Goal: Information Seeking & Learning: Learn about a topic

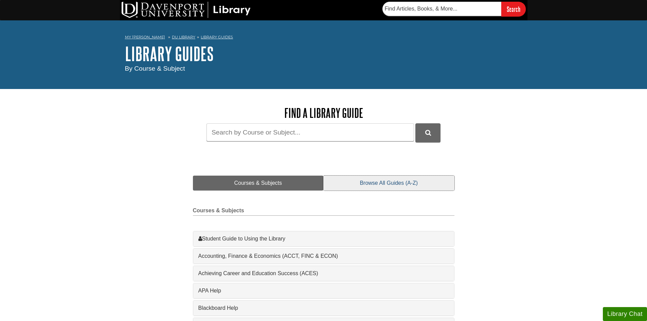
click at [386, 181] on link "Browse All Guides (A-Z)" at bounding box center [388, 183] width 131 height 15
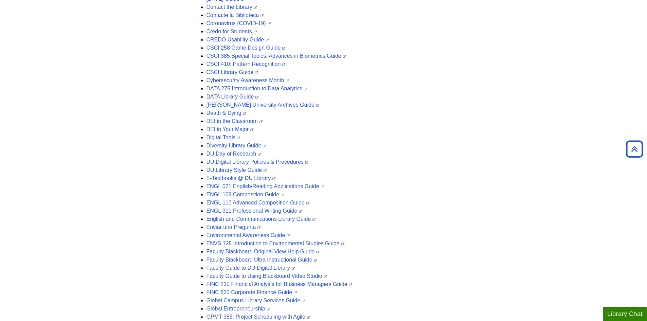
scroll to position [507, 0]
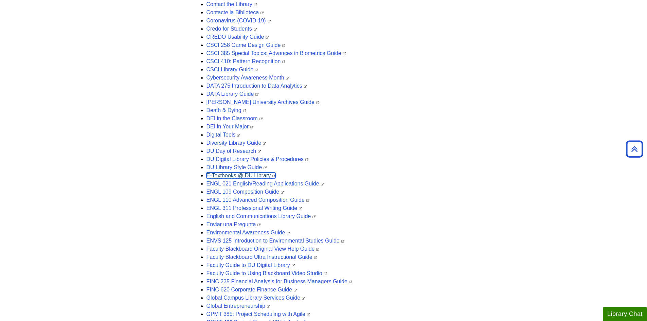
click at [212, 175] on link "E-Textbooks @ DU Library" at bounding box center [240, 176] width 69 height 6
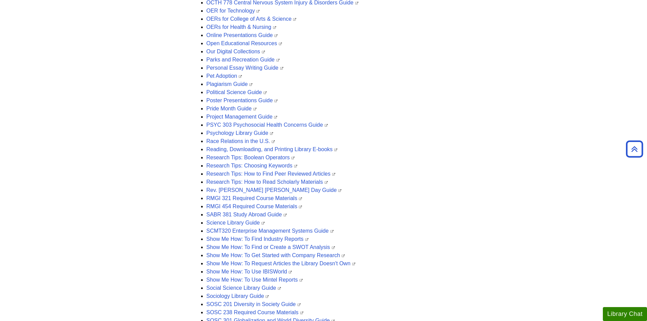
scroll to position [1560, 0]
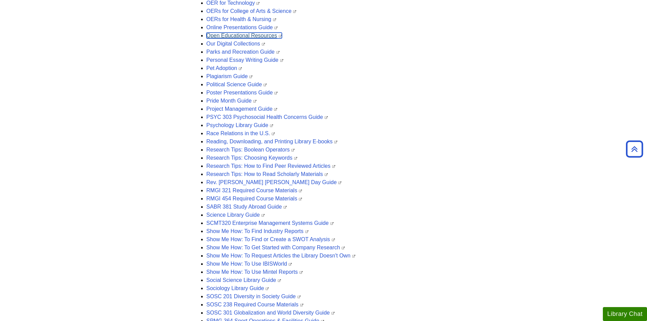
click at [227, 35] on link "Open Educational Resources" at bounding box center [243, 36] width 75 height 6
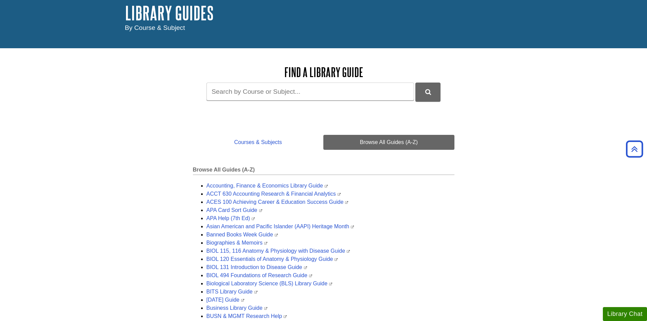
scroll to position [0, 0]
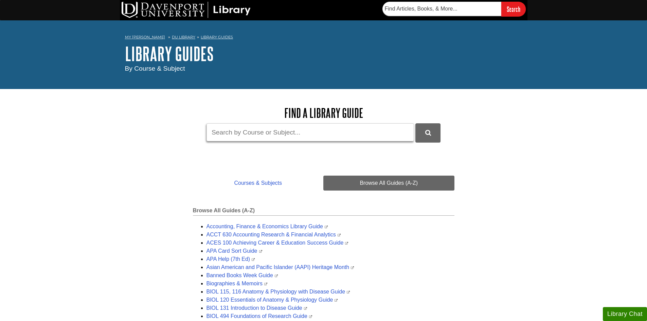
click at [278, 132] on input "Guide Search Terms" at bounding box center [309, 132] width 207 height 18
type input "textbook evaluation"
click at [422, 129] on button "DU Library Guides Search" at bounding box center [427, 132] width 25 height 19
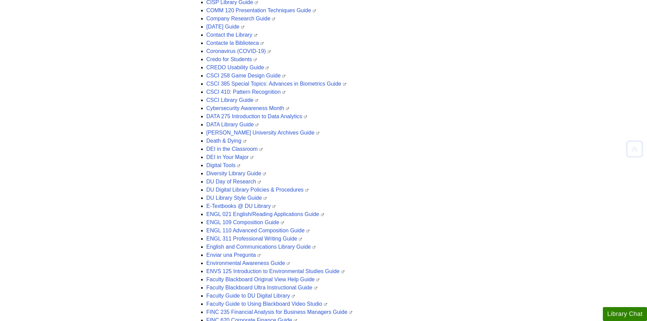
scroll to position [525, 0]
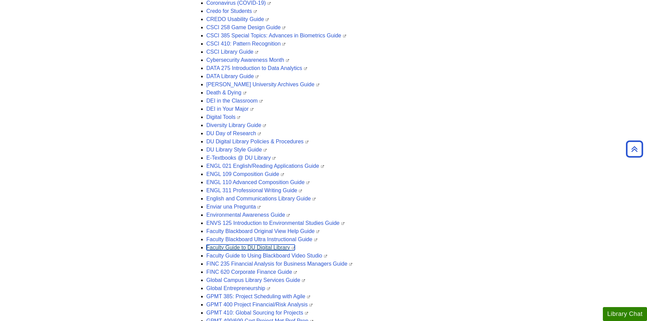
click at [247, 248] on link "Faculty Guide to DU Digital Library" at bounding box center [250, 247] width 88 height 6
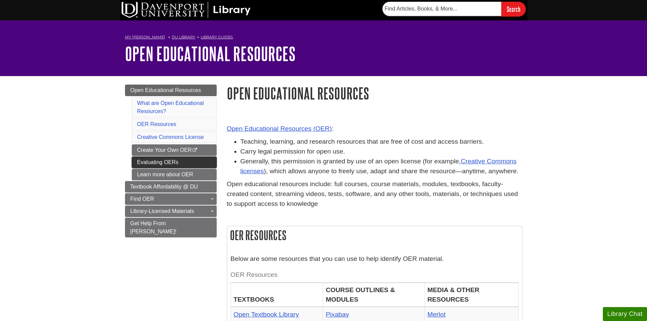
click at [153, 160] on link "Evaluating OERs" at bounding box center [174, 163] width 85 height 12
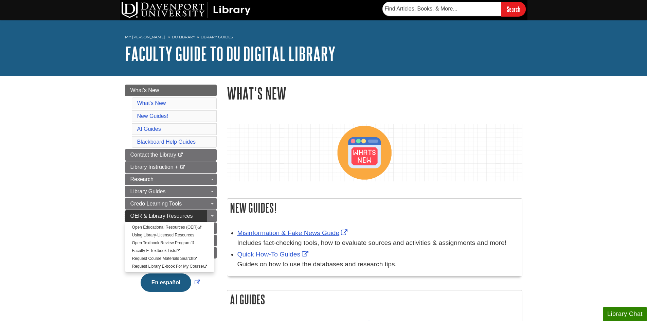
click at [156, 217] on span "OER & Library Resources" at bounding box center [161, 216] width 62 height 6
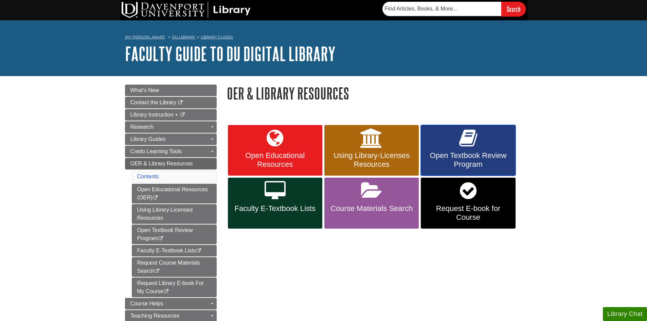
click at [465, 156] on span "Open Textbook Review Program" at bounding box center [468, 160] width 84 height 18
